Goal: Transaction & Acquisition: Purchase product/service

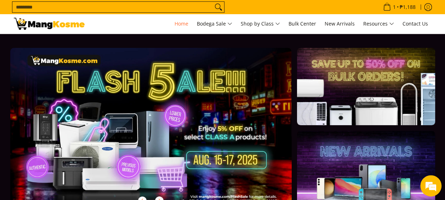
click at [171, 127] on link at bounding box center [162, 134] width 304 height 172
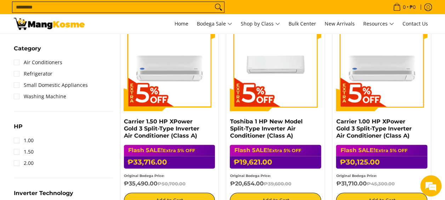
scroll to position [333, 0]
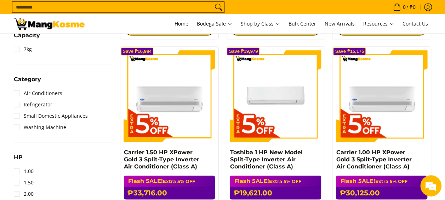
click at [204, 9] on input "Search..." at bounding box center [112, 7] width 200 height 11
click at [216, 8] on icon "Search" at bounding box center [217, 6] width 5 height 5
click at [190, 7] on input "Search..." at bounding box center [112, 7] width 200 height 11
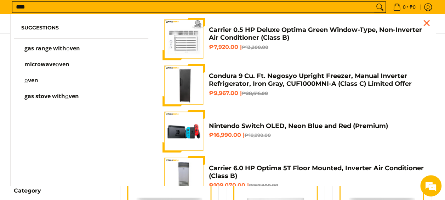
scroll to position [213, 0]
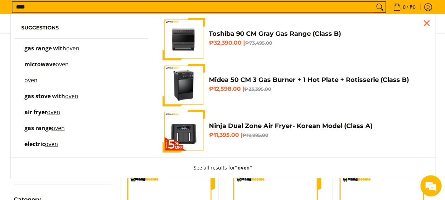
type input "****"
click at [54, 62] on span "microwave" at bounding box center [39, 64] width 31 height 8
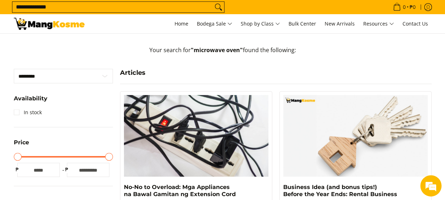
scroll to position [81, 0]
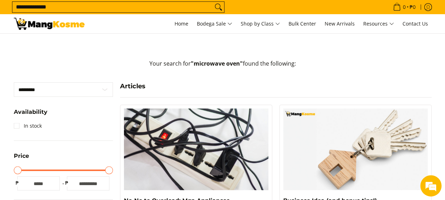
click at [127, 13] on form "**********" at bounding box center [118, 7] width 212 height 14
click at [133, 9] on input "**********" at bounding box center [112, 7] width 200 height 11
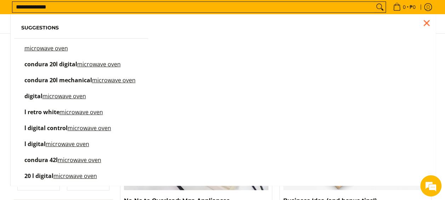
scroll to position [0, 0]
click at [43, 45] on span "Suggestions microwave oven condura 20l digital microwave oven condura 20l mecha…" at bounding box center [82, 103] width 142 height 171
click at [43, 48] on mark "microwave oven" at bounding box center [46, 48] width 44 height 8
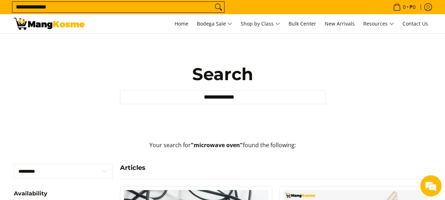
click at [214, 95] on input "**********" at bounding box center [222, 97] width 205 height 14
click at [235, 98] on input "**********" at bounding box center [222, 97] width 205 height 14
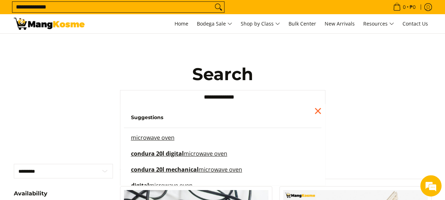
click at [154, 139] on mark "microwave oven" at bounding box center [153, 137] width 44 height 8
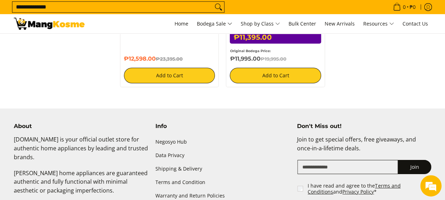
scroll to position [144, 0]
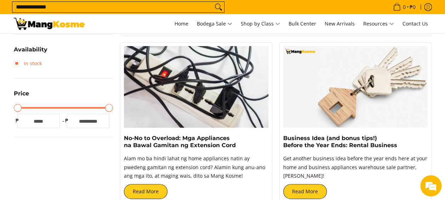
click at [17, 64] on link "In stock" at bounding box center [28, 63] width 28 height 11
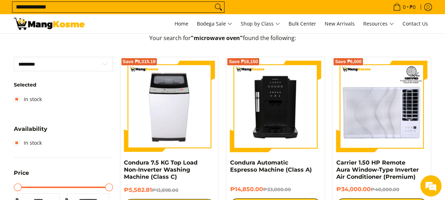
click at [215, 11] on icon "Search" at bounding box center [218, 7] width 11 height 11
click at [222, 11] on icon "Search" at bounding box center [218, 7] width 11 height 11
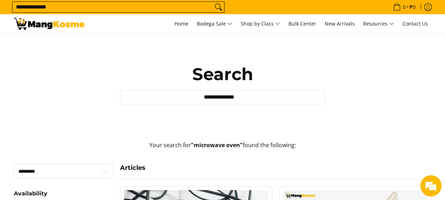
click at [204, 8] on input "**********" at bounding box center [112, 7] width 200 height 11
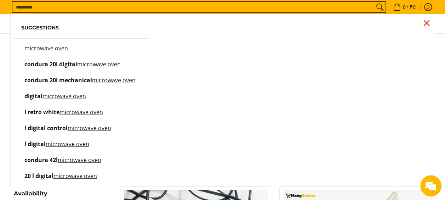
click at [424, 22] on div "Close pop up" at bounding box center [426, 23] width 11 height 11
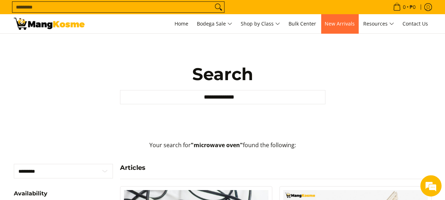
click at [350, 26] on span "New Arrivals" at bounding box center [339, 23] width 30 height 7
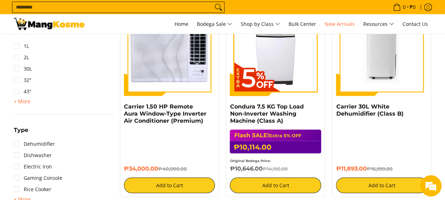
scroll to position [557, 0]
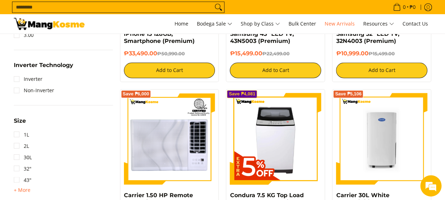
click at [189, 9] on input "Search..." at bounding box center [112, 7] width 200 height 11
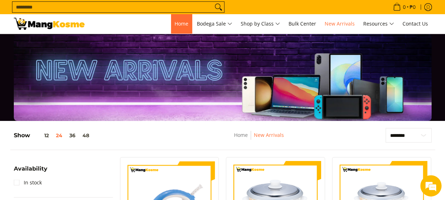
click at [179, 23] on span "Home" at bounding box center [181, 23] width 14 height 7
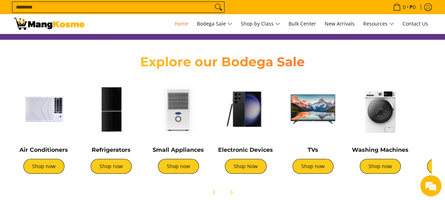
scroll to position [407, 0]
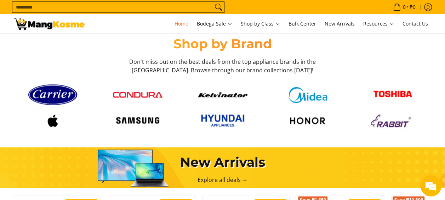
drag, startPoint x: 147, startPoint y: 17, endPoint x: 154, endPoint y: 14, distance: 7.3
click at [148, 17] on nav "0 Log in Create an Account Search... Home" at bounding box center [262, 23] width 340 height 19
click at [165, 9] on input "Search..." at bounding box center [112, 7] width 200 height 11
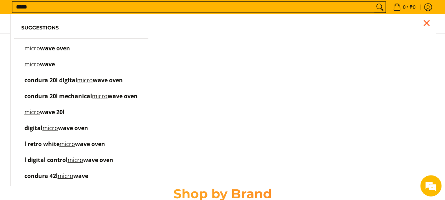
scroll to position [0, 0]
type input "*****"
click at [50, 45] on span "Suggestions micro wave oven micro wave condura 20l digital micro wave oven cond…" at bounding box center [82, 111] width 142 height 187
click at [50, 47] on span "wave oven" at bounding box center [55, 48] width 30 height 8
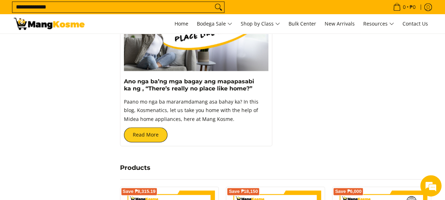
scroll to position [307, 0]
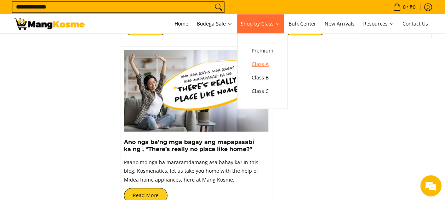
click at [264, 65] on span "Class A" at bounding box center [263, 64] width 22 height 9
